Goal: Transaction & Acquisition: Purchase product/service

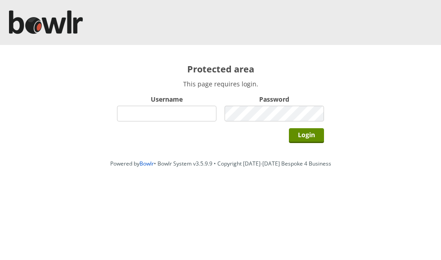
type input "0021"
click at [308, 135] on input "Login" at bounding box center [306, 135] width 35 height 15
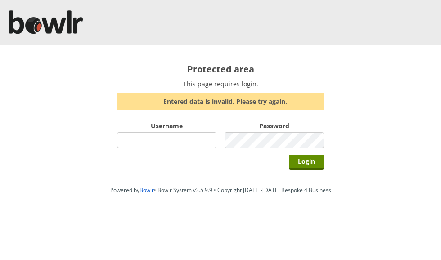
type input "0021"
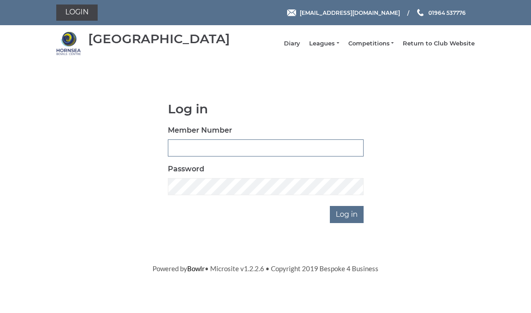
click at [298, 151] on input "Member Number" at bounding box center [266, 148] width 196 height 17
type input "0020"
click at [350, 221] on input "Log in" at bounding box center [347, 214] width 34 height 17
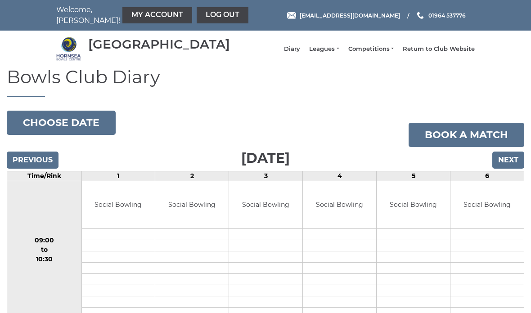
click at [136, 10] on link "My Account" at bounding box center [157, 15] width 70 height 16
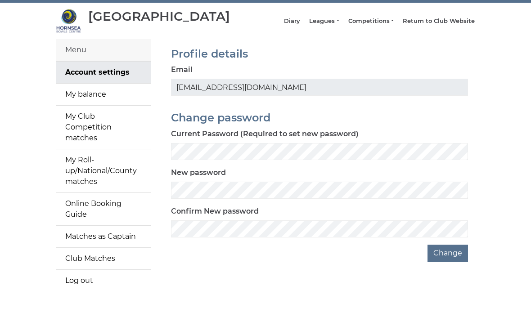
scroll to position [27, 0]
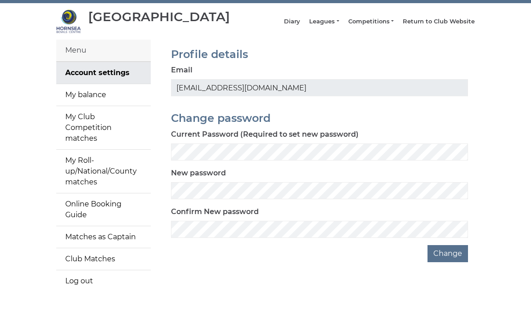
click at [95, 101] on link "My balance" at bounding box center [103, 95] width 95 height 22
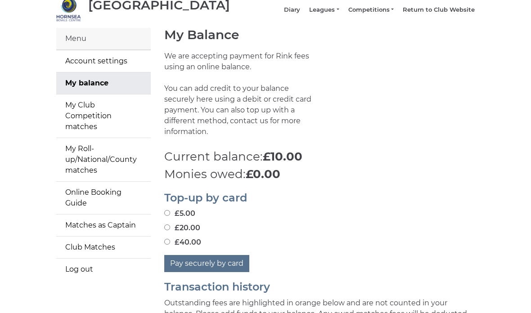
scroll to position [28, 0]
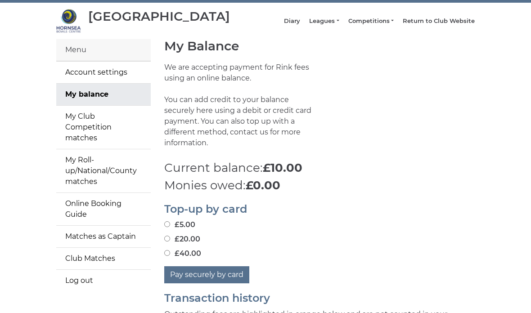
click at [170, 248] on label "£40.00" at bounding box center [182, 253] width 37 height 11
click at [170, 250] on input "£40.00" at bounding box center [167, 253] width 6 height 6
radio input "true"
click at [221, 268] on button "Pay securely by card" at bounding box center [206, 274] width 85 height 17
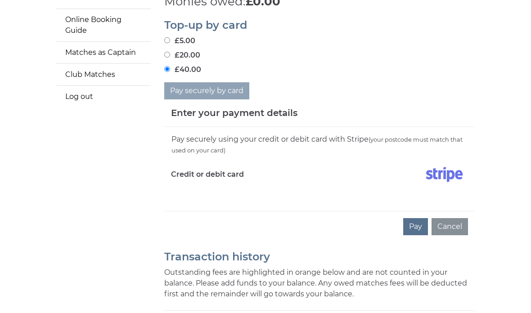
scroll to position [212, 0]
click at [430, 181] on img at bounding box center [444, 174] width 47 height 23
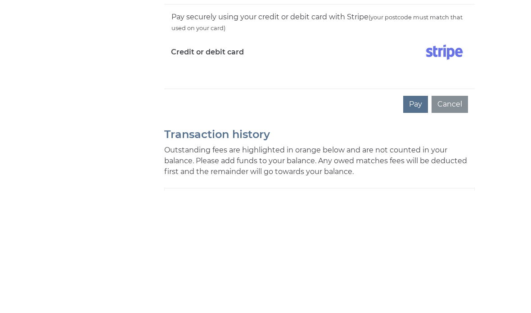
click at [418, 219] on button "Pay" at bounding box center [415, 227] width 25 height 17
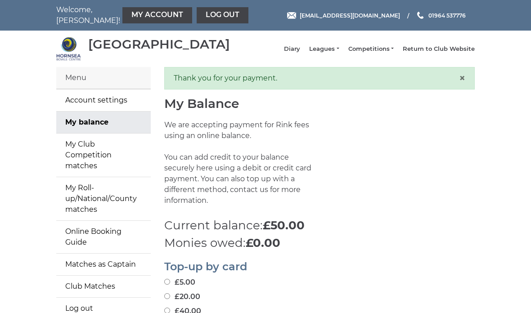
click at [198, 14] on link "Log out" at bounding box center [223, 15] width 52 height 16
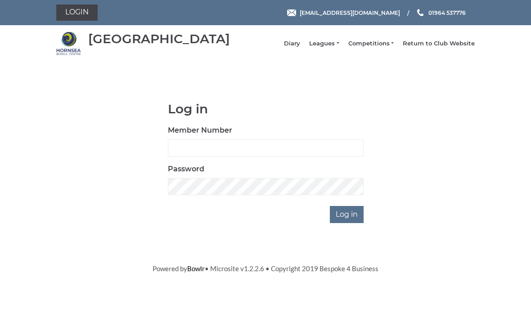
click at [305, 150] on input "Member Number" at bounding box center [266, 148] width 196 height 17
type input "0021"
click at [347, 217] on input "Log in" at bounding box center [347, 214] width 34 height 17
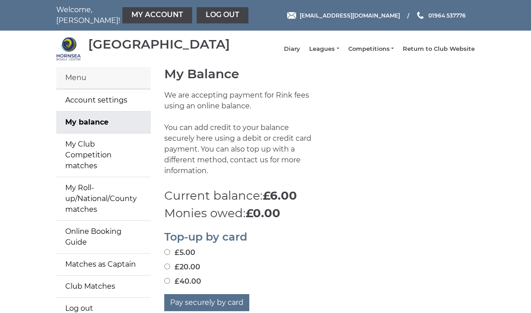
click at [145, 14] on link "My Account" at bounding box center [157, 15] width 70 height 16
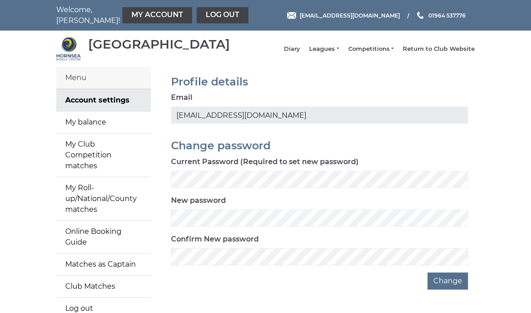
click at [108, 128] on link "My balance" at bounding box center [103, 123] width 95 height 22
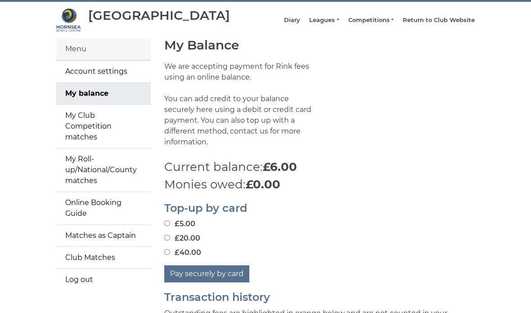
scroll to position [29, 0]
click at [170, 249] on input "£40.00" at bounding box center [167, 252] width 6 height 6
radio input "true"
click at [225, 268] on button "Pay securely by card" at bounding box center [206, 274] width 85 height 17
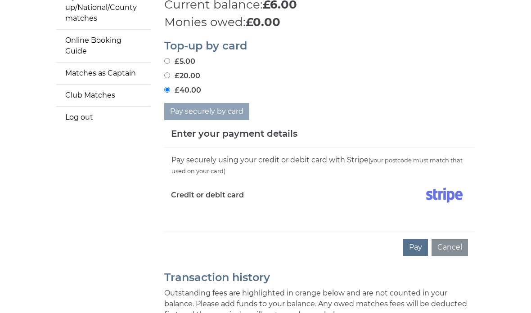
scroll to position [191, 0]
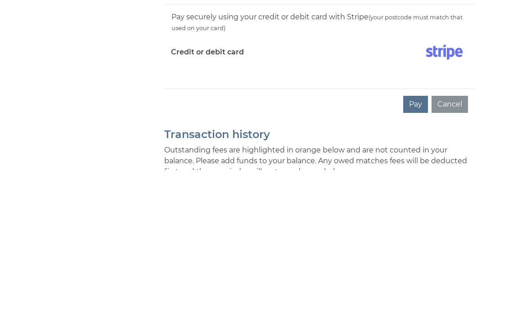
click at [419, 239] on button "Pay" at bounding box center [415, 247] width 25 height 17
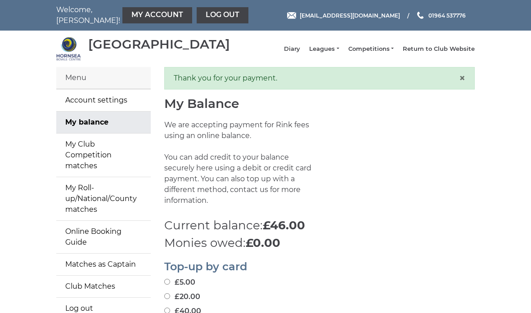
click at [198, 16] on link "Log out" at bounding box center [223, 15] width 52 height 16
